Goal: Transaction & Acquisition: Purchase product/service

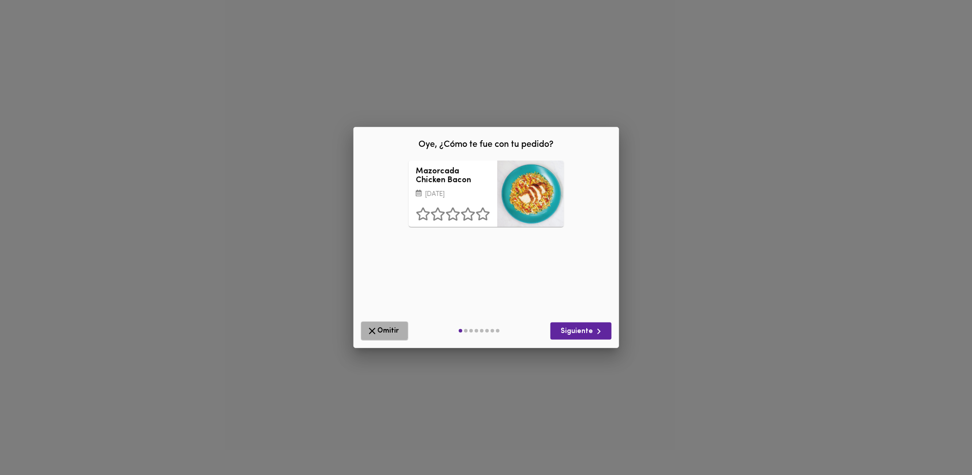
click at [377, 330] on span "Omitir" at bounding box center [385, 331] width 36 height 11
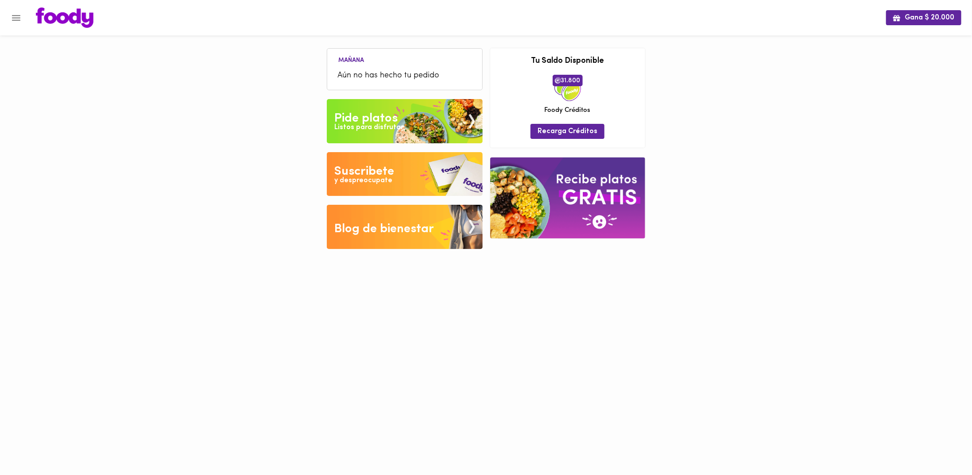
click at [15, 20] on icon "Menu" at bounding box center [16, 18] width 8 height 6
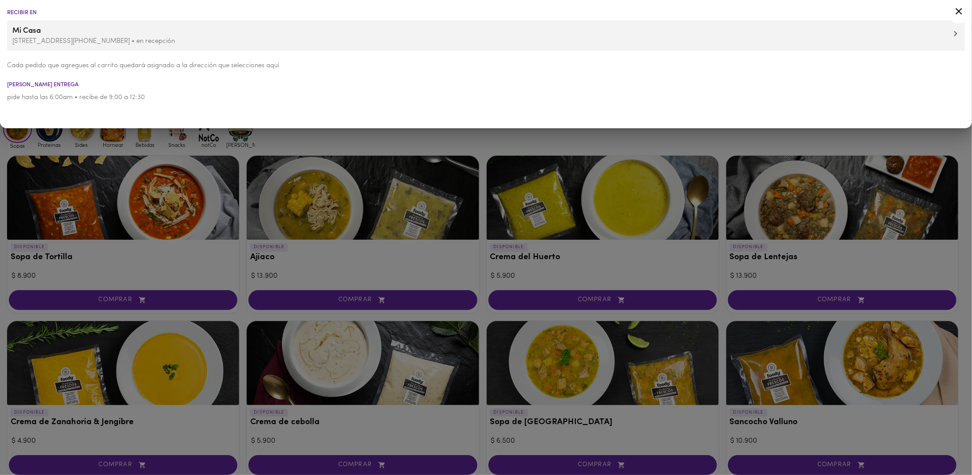
click at [261, 291] on div at bounding box center [486, 237] width 972 height 475
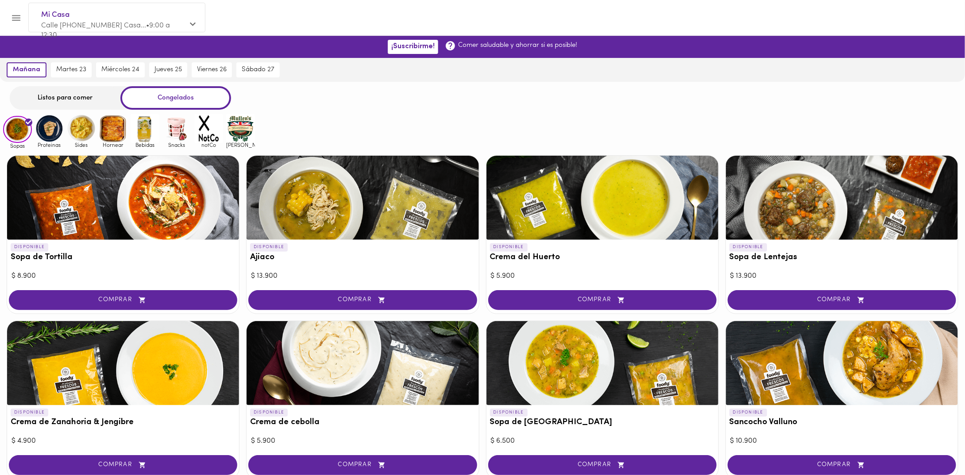
click at [98, 104] on div "Listos para comer" at bounding box center [65, 97] width 111 height 23
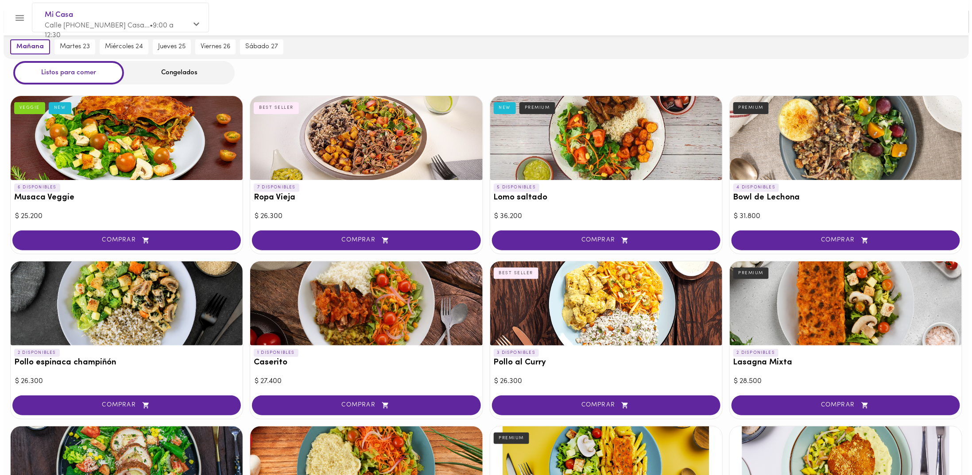
scroll to position [89, 0]
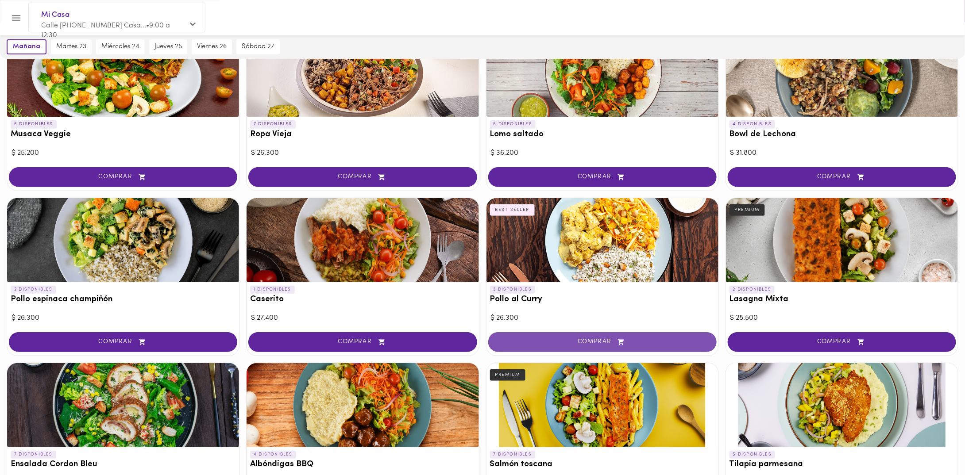
click at [592, 333] on button "COMPRAR" at bounding box center [602, 342] width 228 height 20
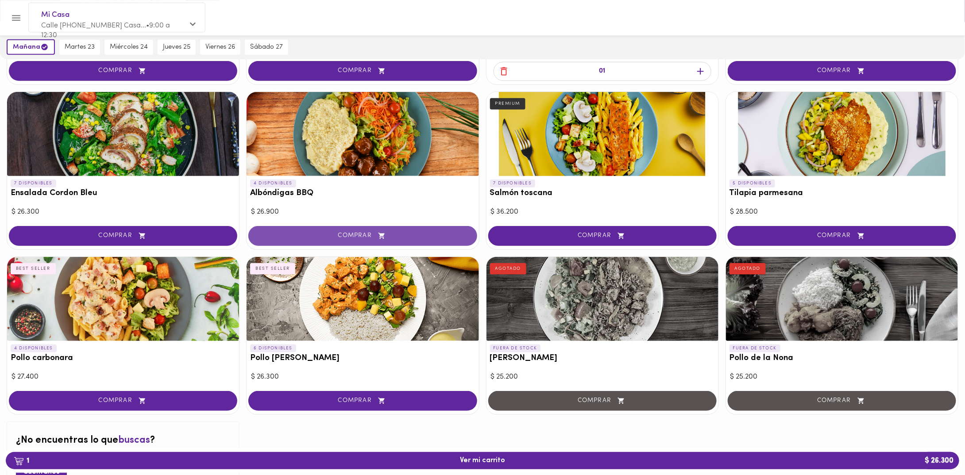
scroll to position [398, 0]
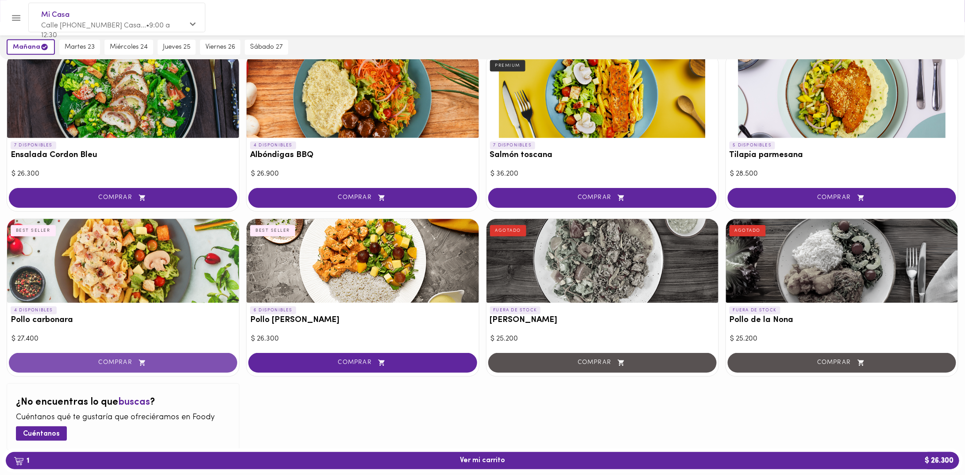
click at [190, 367] on button "COMPRAR" at bounding box center [123, 363] width 228 height 20
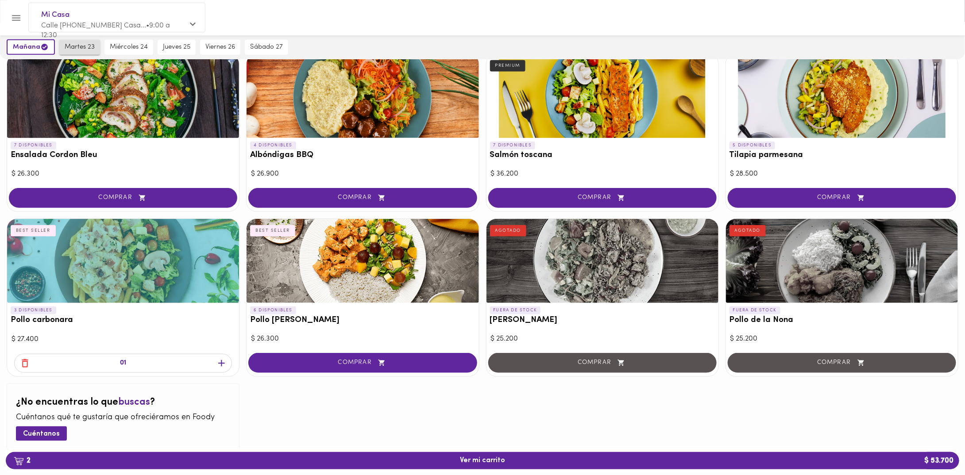
click at [77, 53] on button "martes 23" at bounding box center [79, 47] width 41 height 15
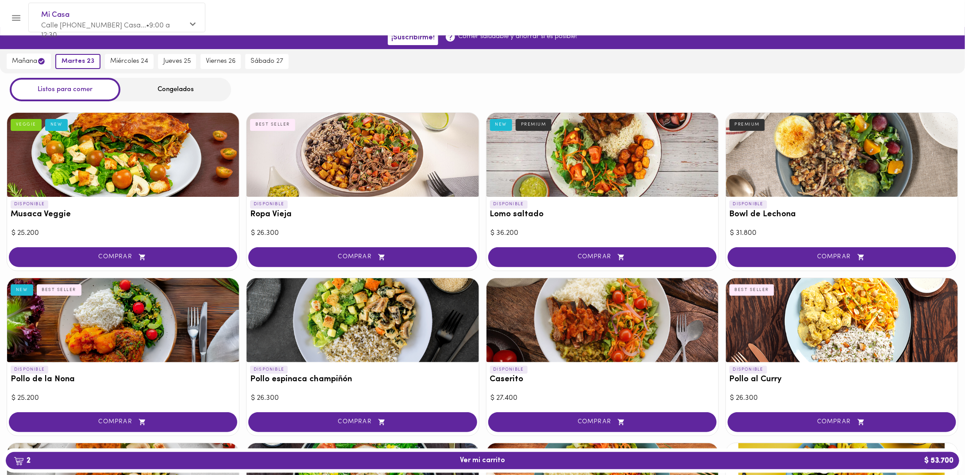
scroll to position [0, 0]
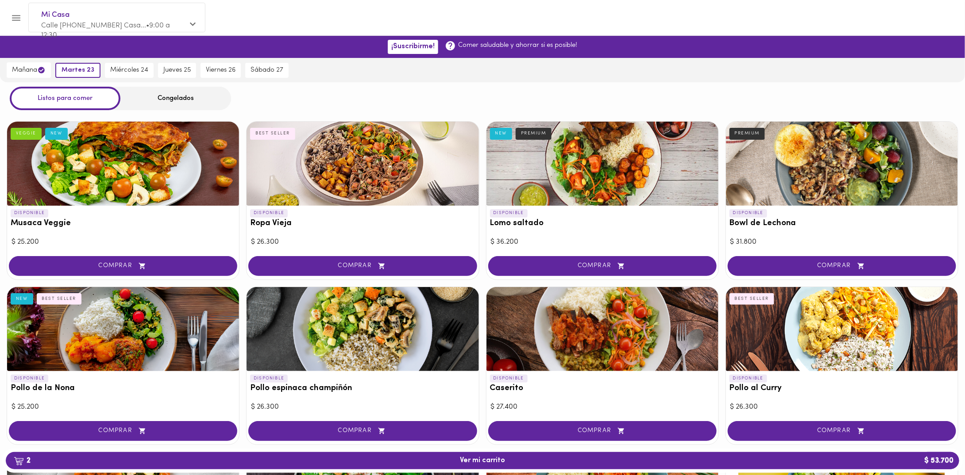
click at [755, 253] on div "DISPONIBLE Bowl de Lechona PREMIUM $ 31.800 COMPRAR" at bounding box center [842, 200] width 233 height 158
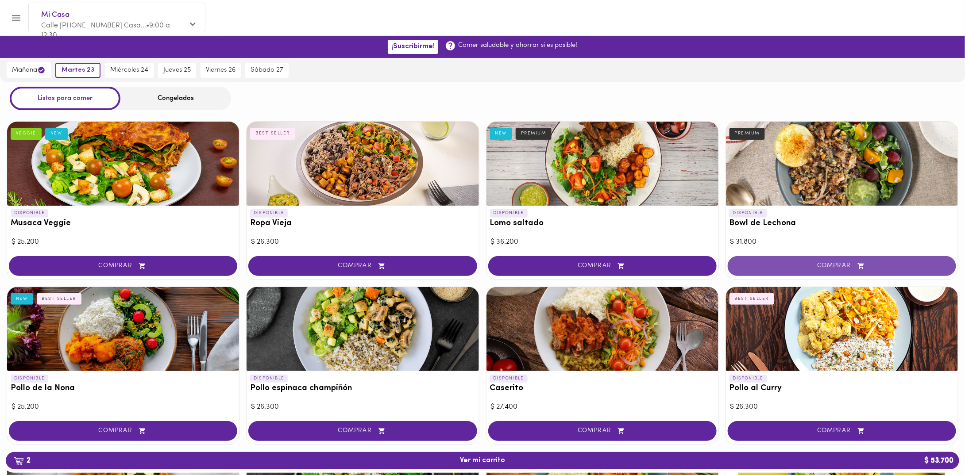
click at [768, 259] on button "COMPRAR" at bounding box center [842, 266] width 228 height 20
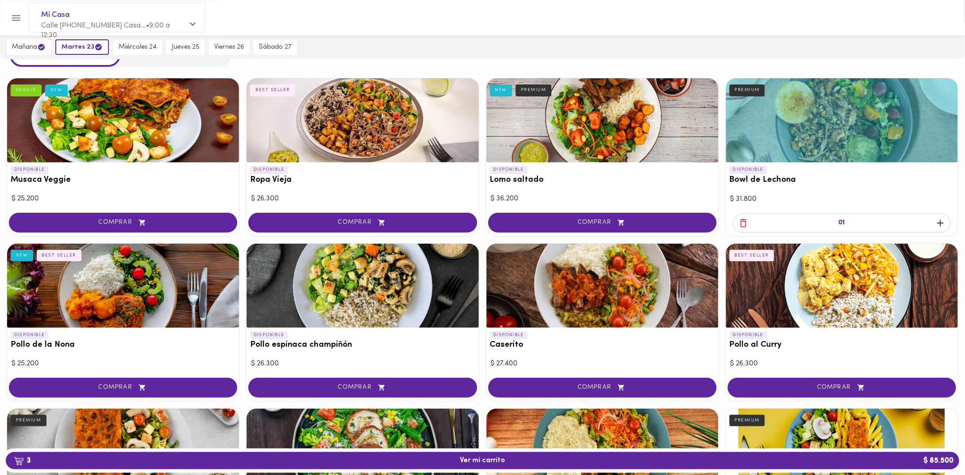
scroll to position [44, 0]
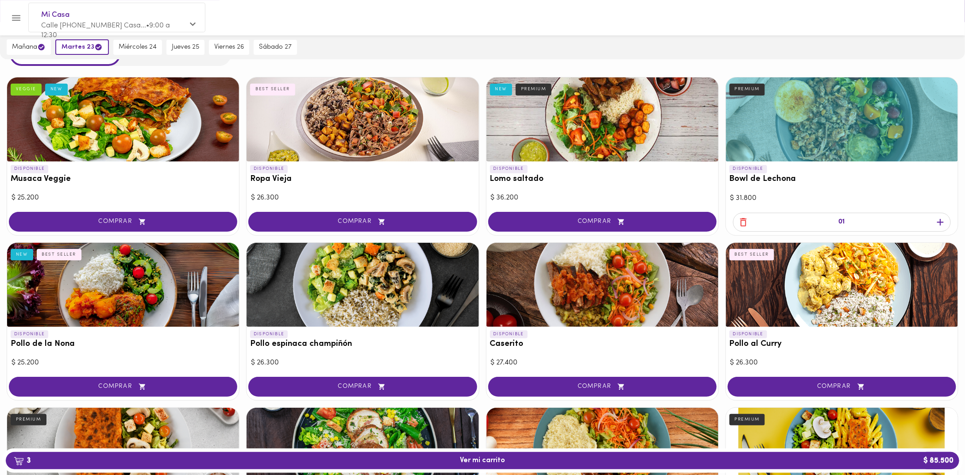
click at [939, 221] on icon "button" at bounding box center [940, 222] width 11 height 11
click at [150, 45] on span "miércoles 24" at bounding box center [138, 47] width 38 height 8
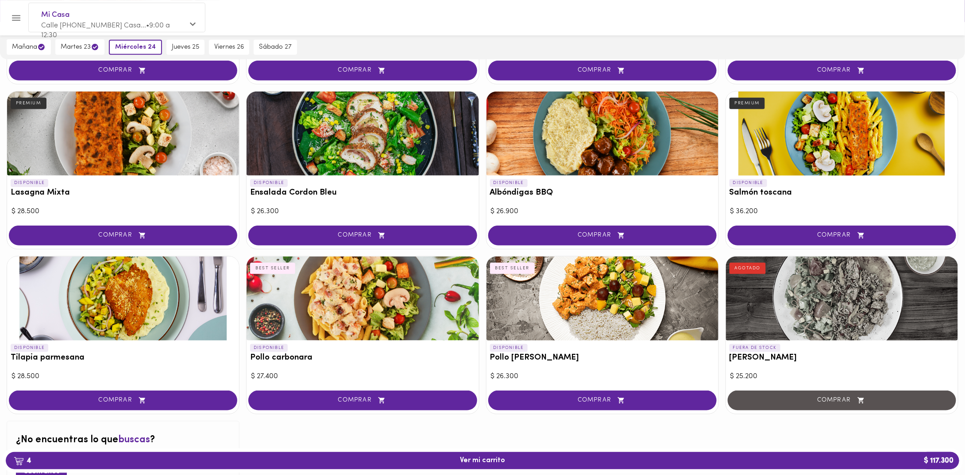
scroll to position [354, 0]
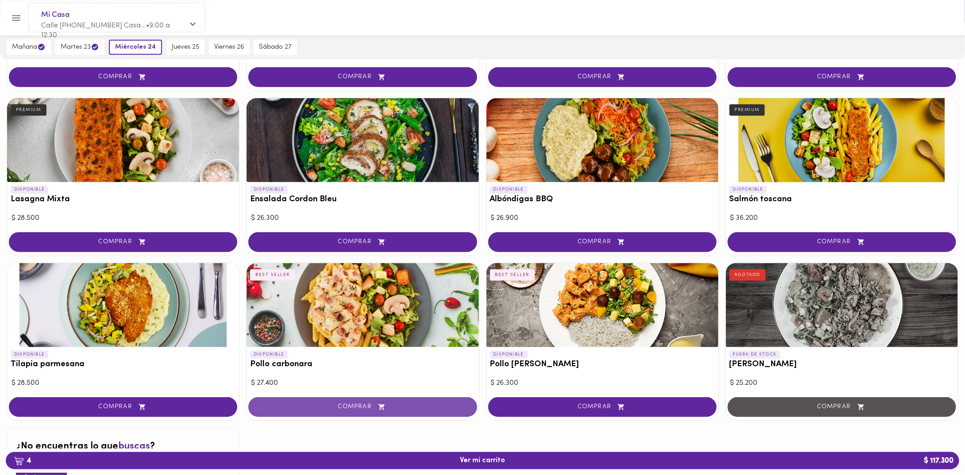
click at [380, 406] on icon "button" at bounding box center [382, 407] width 6 height 6
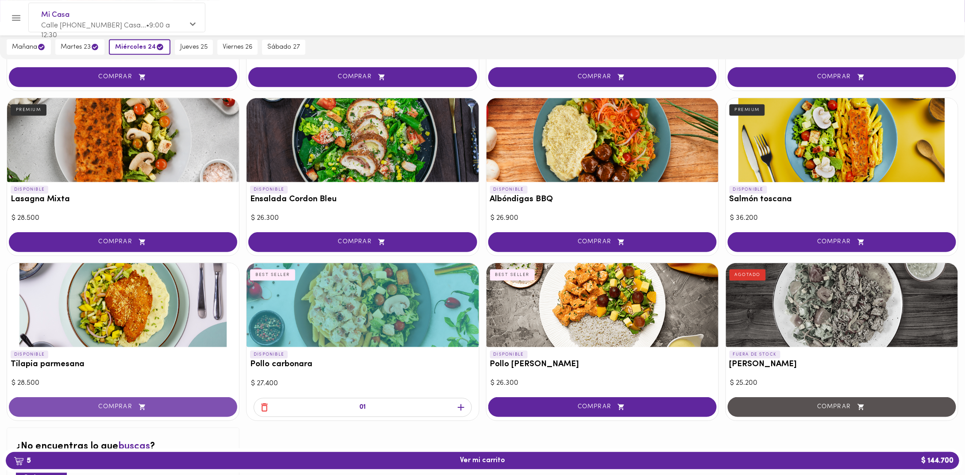
click at [158, 404] on span "COMPRAR" at bounding box center [123, 408] width 206 height 8
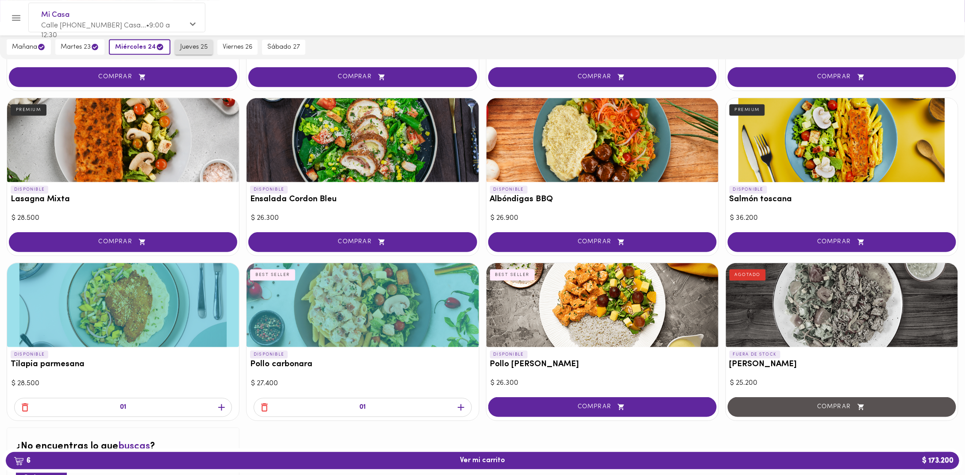
click at [190, 51] on span "jueves 25" at bounding box center [193, 47] width 27 height 8
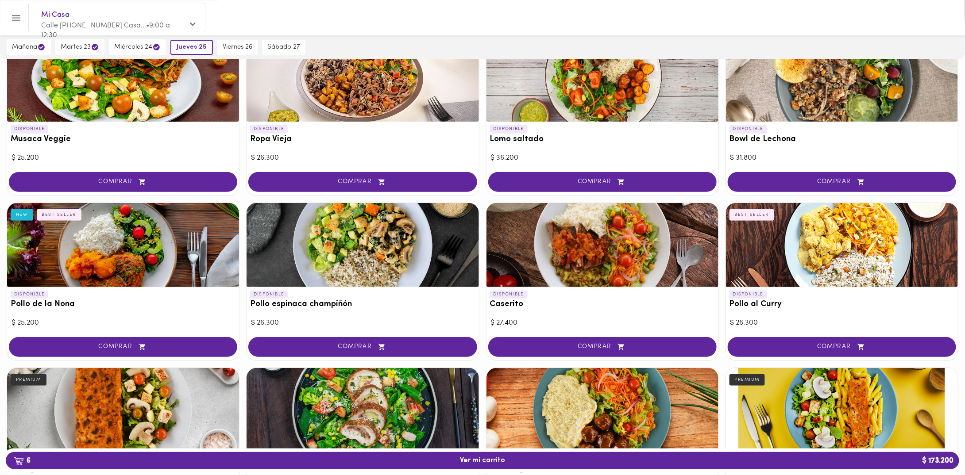
scroll to position [89, 0]
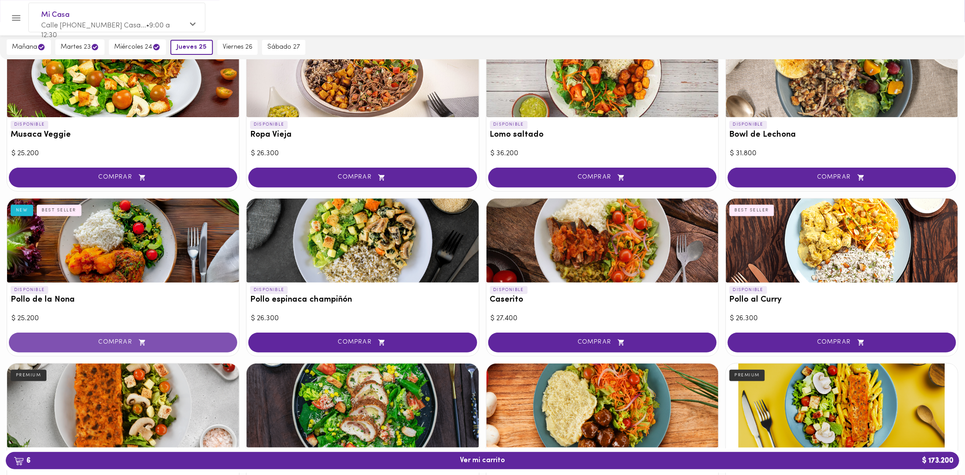
click at [172, 340] on span "COMPRAR" at bounding box center [123, 343] width 206 height 8
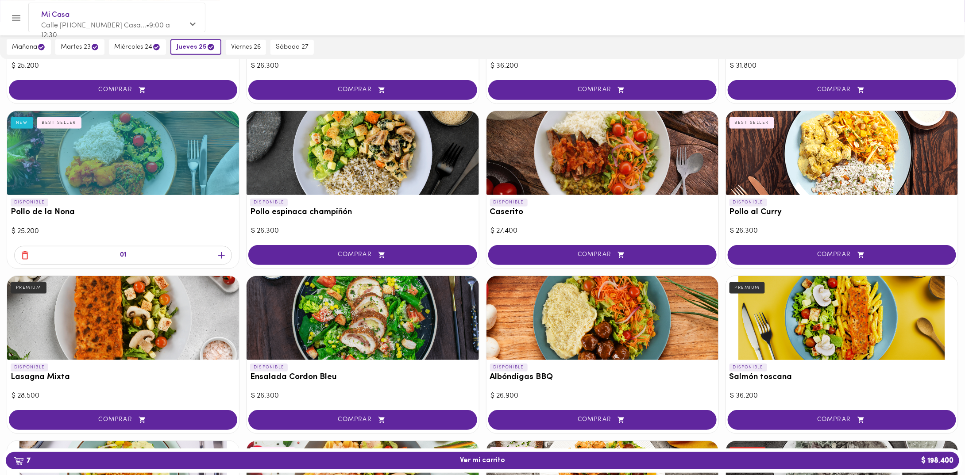
scroll to position [177, 0]
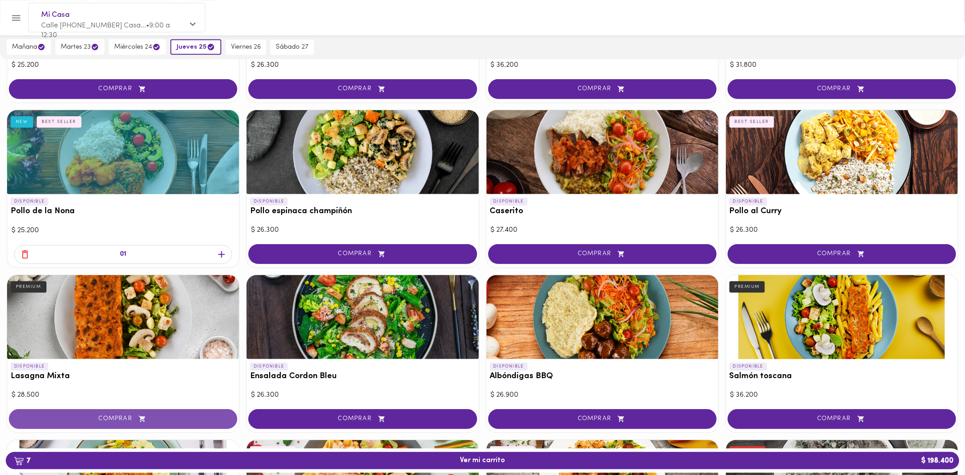
click at [128, 417] on span "COMPRAR" at bounding box center [123, 420] width 206 height 8
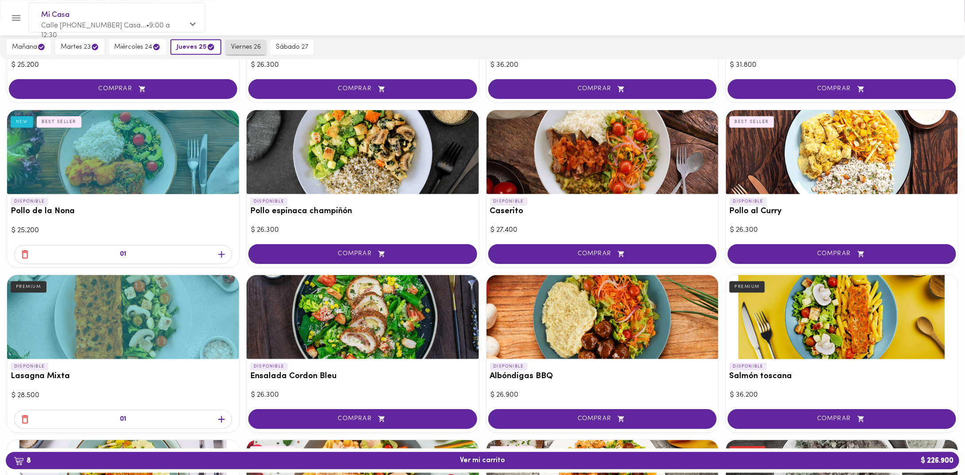
click at [240, 44] on span "viernes 26" at bounding box center [246, 47] width 30 height 8
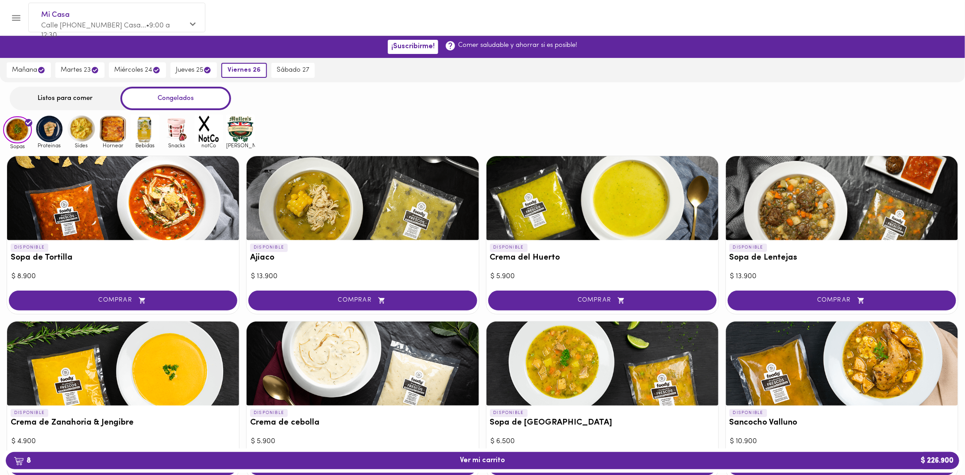
click at [73, 90] on div "Listos para comer" at bounding box center [65, 98] width 111 height 23
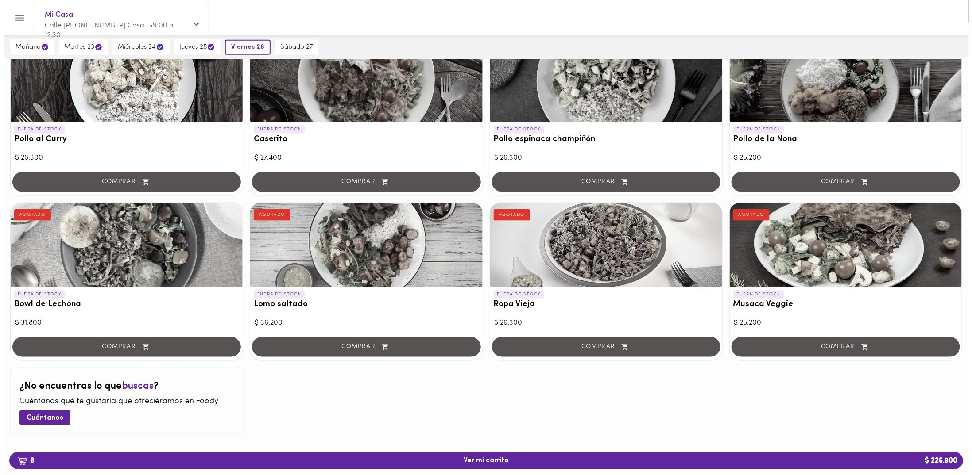
scroll to position [422, 0]
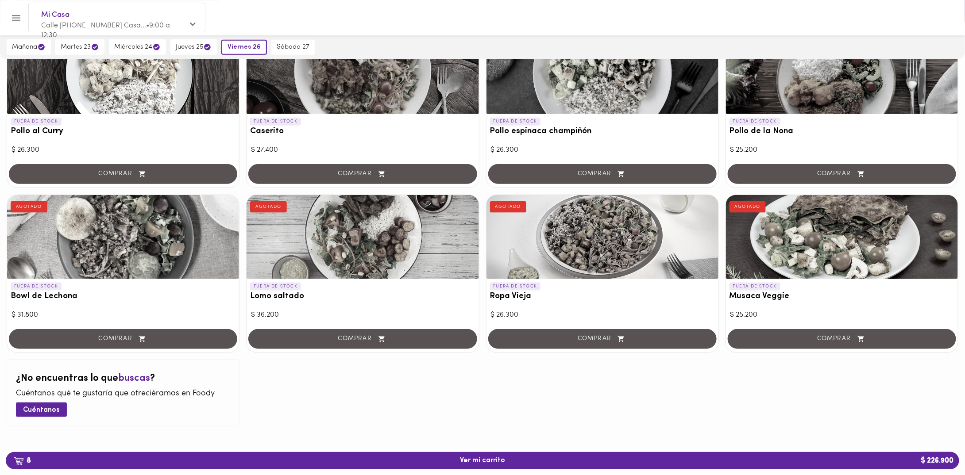
click at [483, 455] on button "8 Ver mi carrito $ 226.900" at bounding box center [483, 460] width 954 height 17
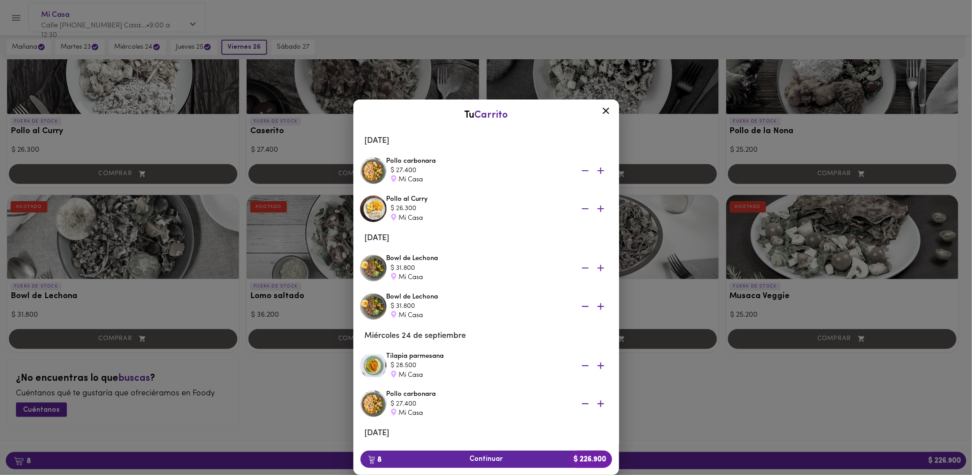
scroll to position [135, 0]
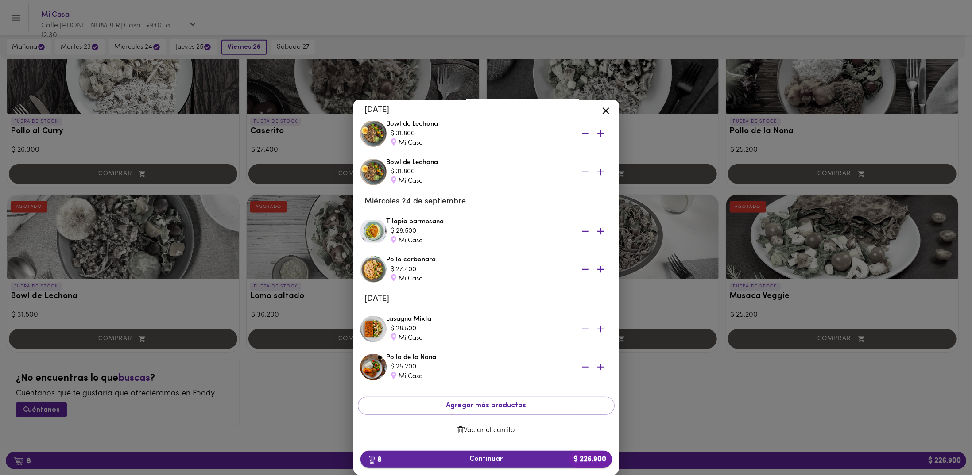
click at [531, 455] on button "8 Continuar $ 226.900" at bounding box center [485, 459] width 251 height 17
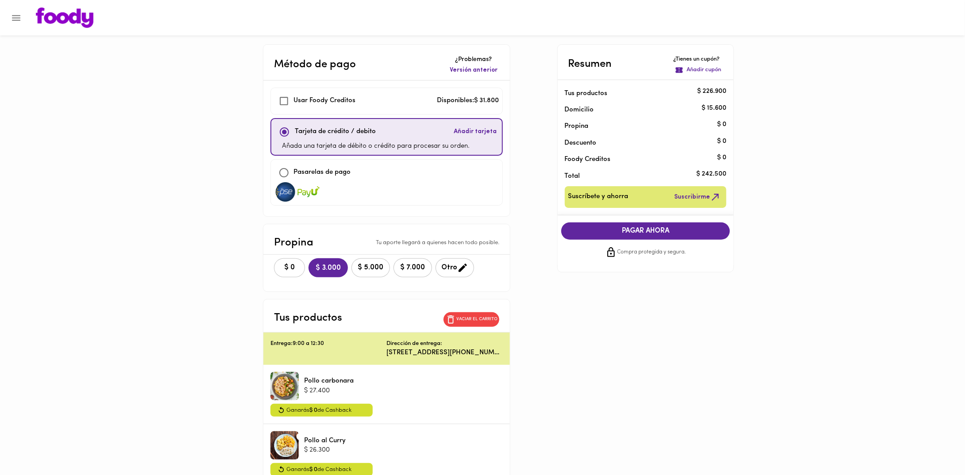
checkbox input "true"
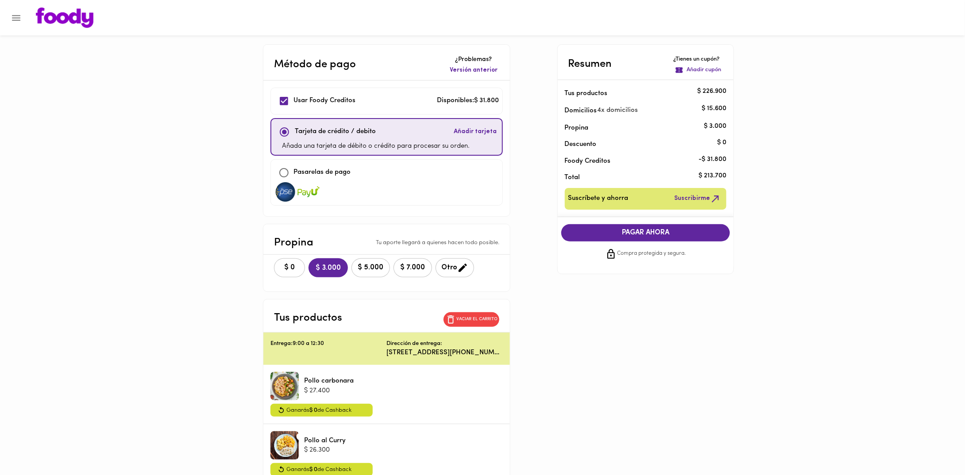
click at [342, 176] on p "Pasarelas de pago" at bounding box center [322, 173] width 57 height 10
checkbox input "false"
checkbox input "true"
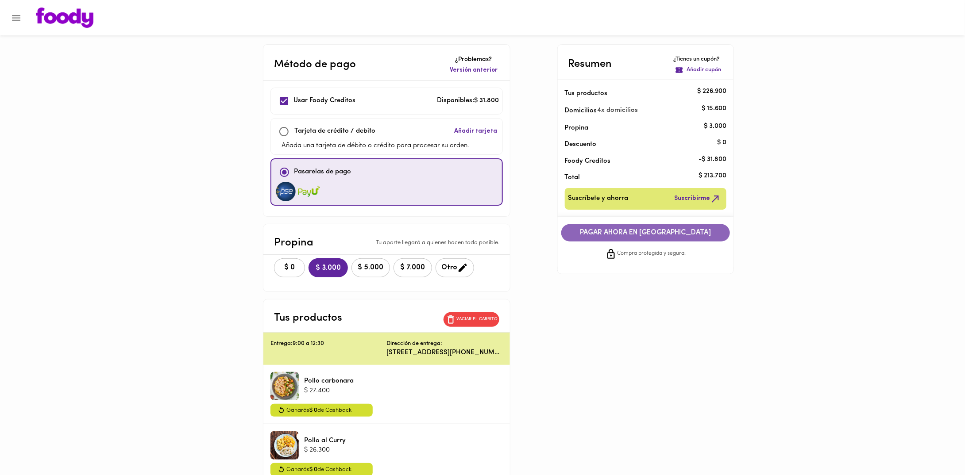
click at [589, 234] on span "PAGAR AHORA EN PASARELA" at bounding box center [645, 233] width 151 height 8
